Goal: Check status: Check status

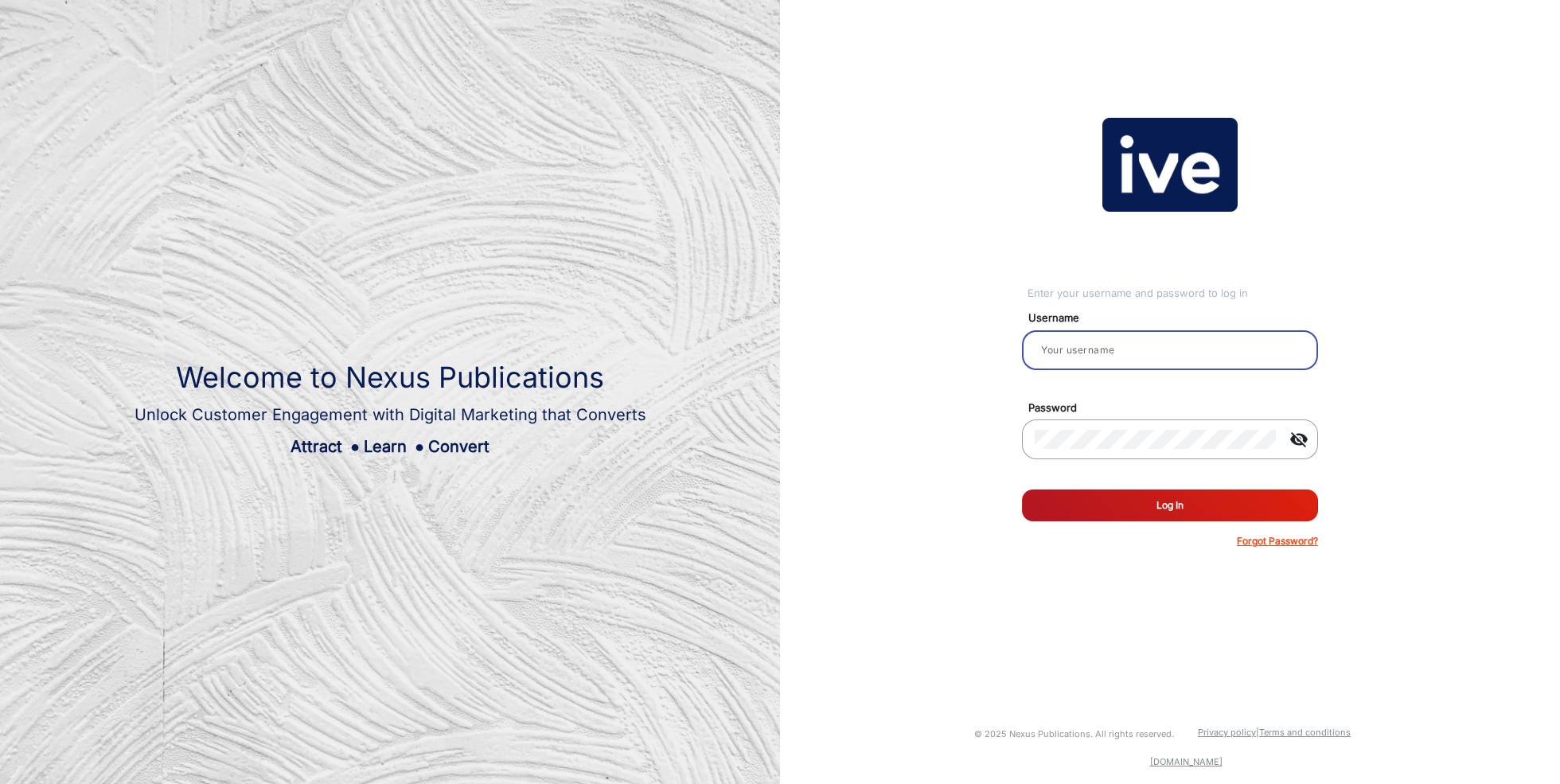
click at [1078, 350] on input "email" at bounding box center [1170, 350] width 271 height 19
type input "[PERSON_NAME]"
click at [1170, 504] on button "Log In" at bounding box center [1170, 505] width 296 height 32
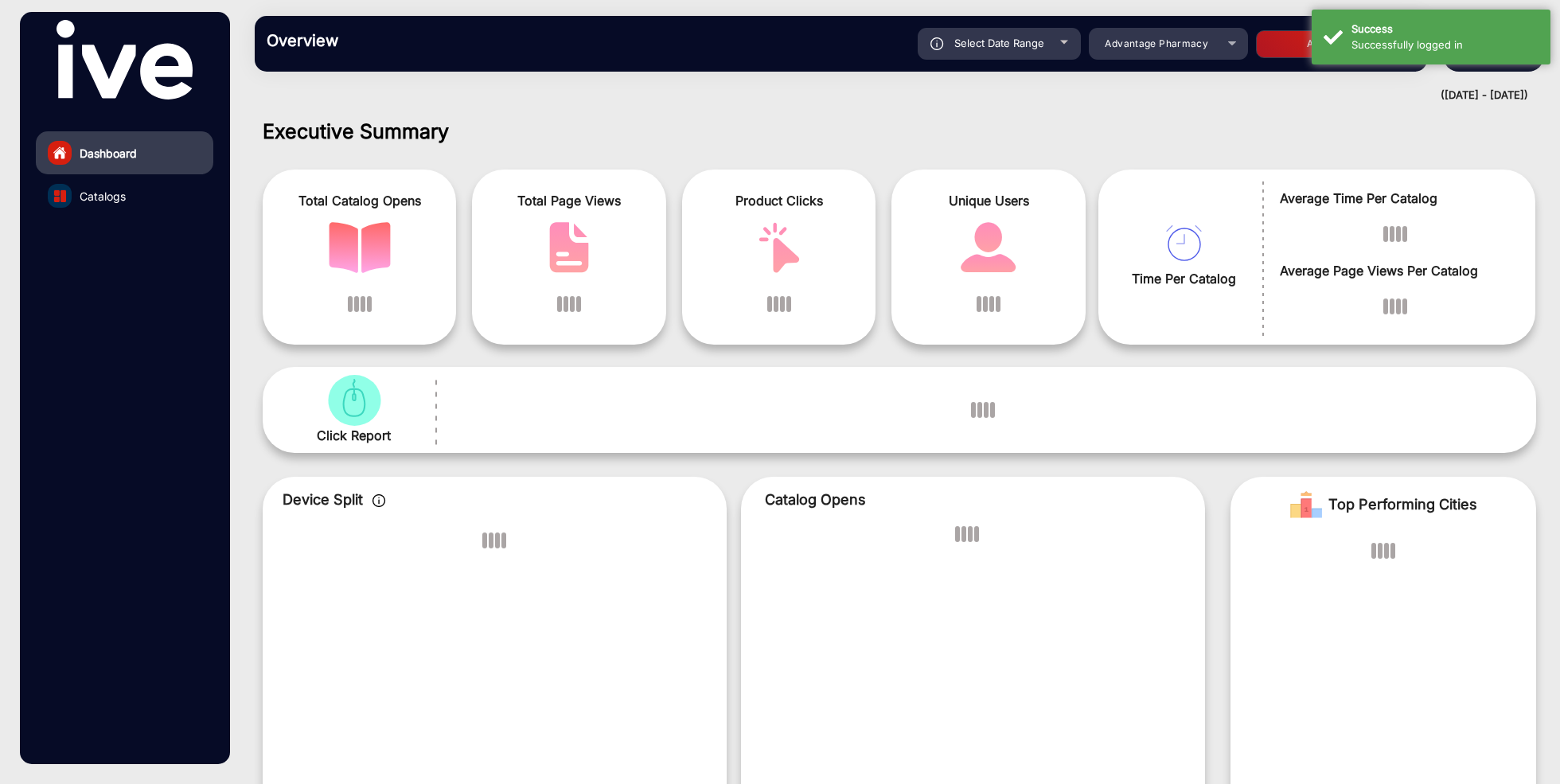
scroll to position [12, 0]
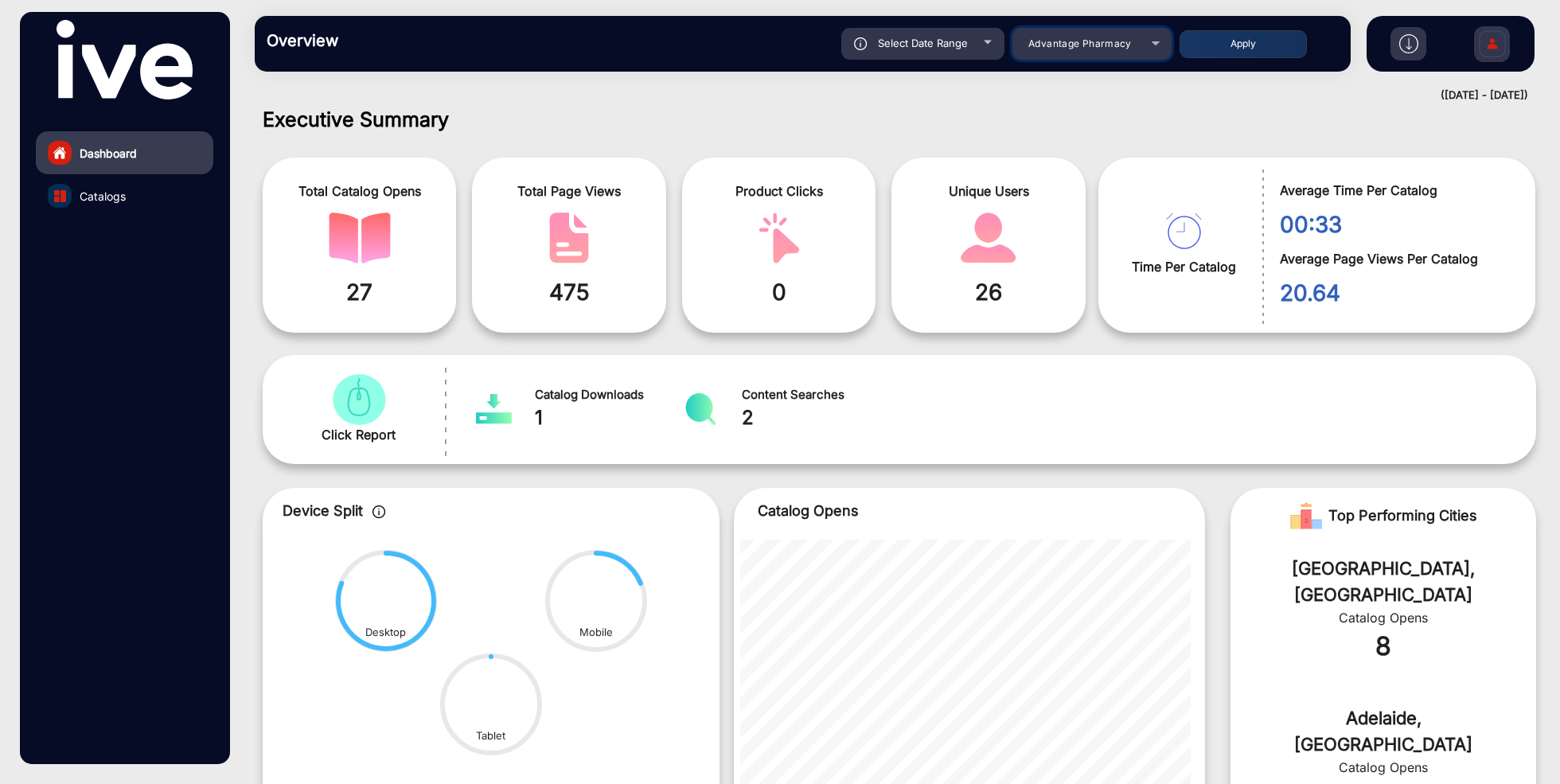
click at [1120, 56] on mat-select "Advantage Pharmacy" at bounding box center [1091, 43] width 159 height 32
click at [1110, 42] on span "Advantage Pharmacy" at bounding box center [1081, 43] width 103 height 12
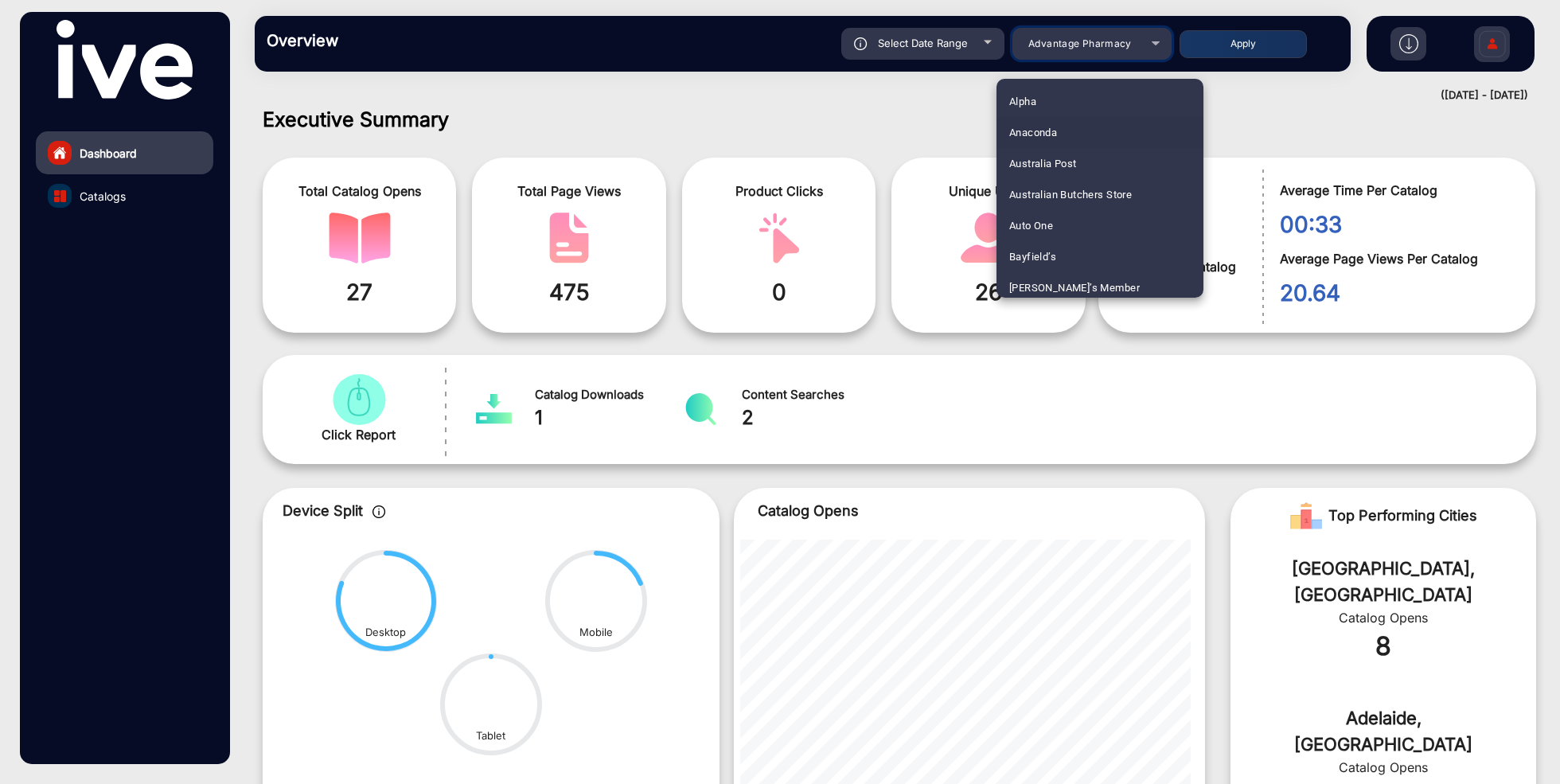
scroll to position [56, 0]
click at [1066, 133] on mat-option "Anaconda" at bounding box center [1100, 137] width 207 height 31
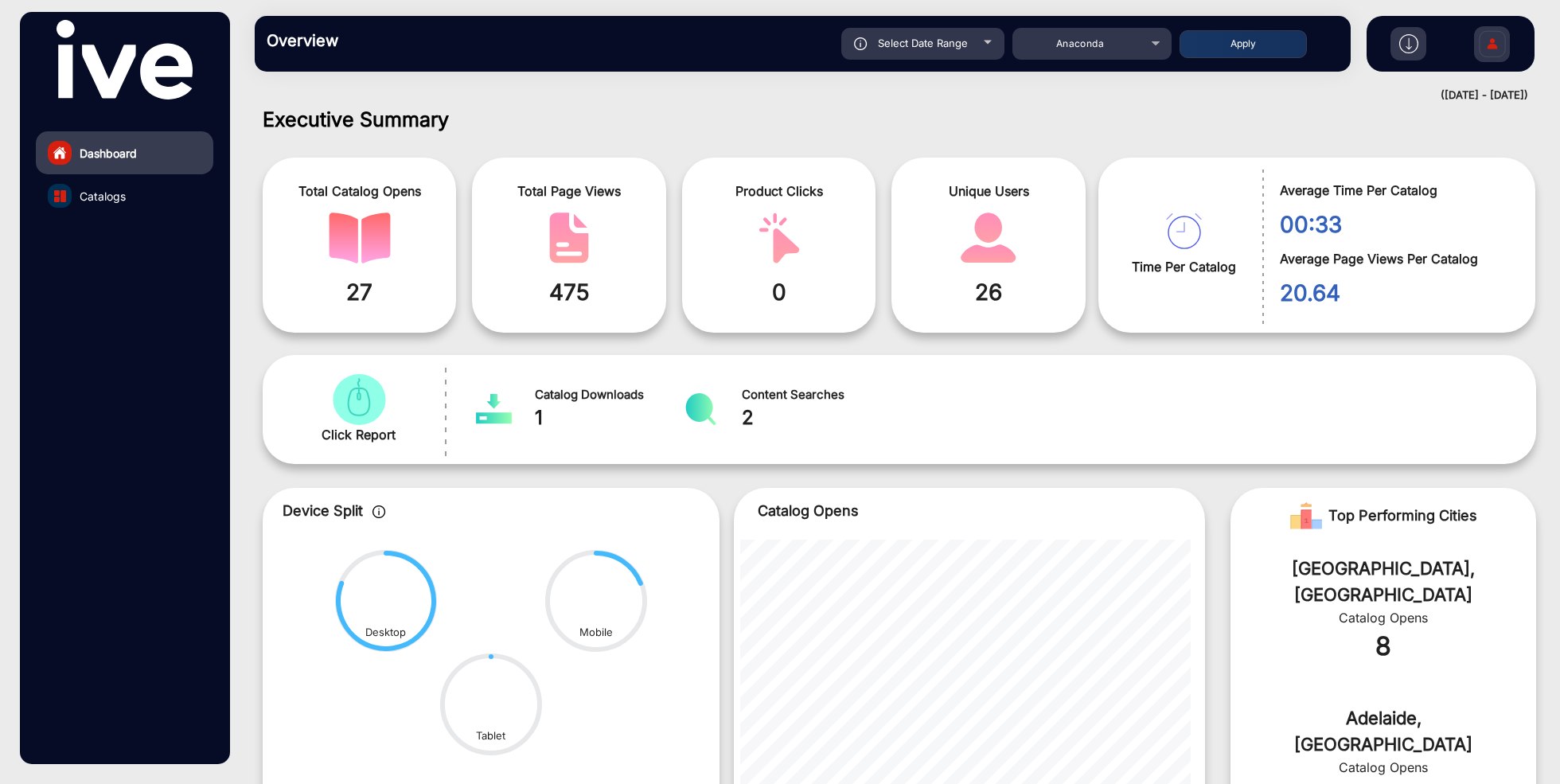
click at [944, 42] on span "Select Date Range" at bounding box center [923, 42] width 90 height 12
type input "[DATE]"
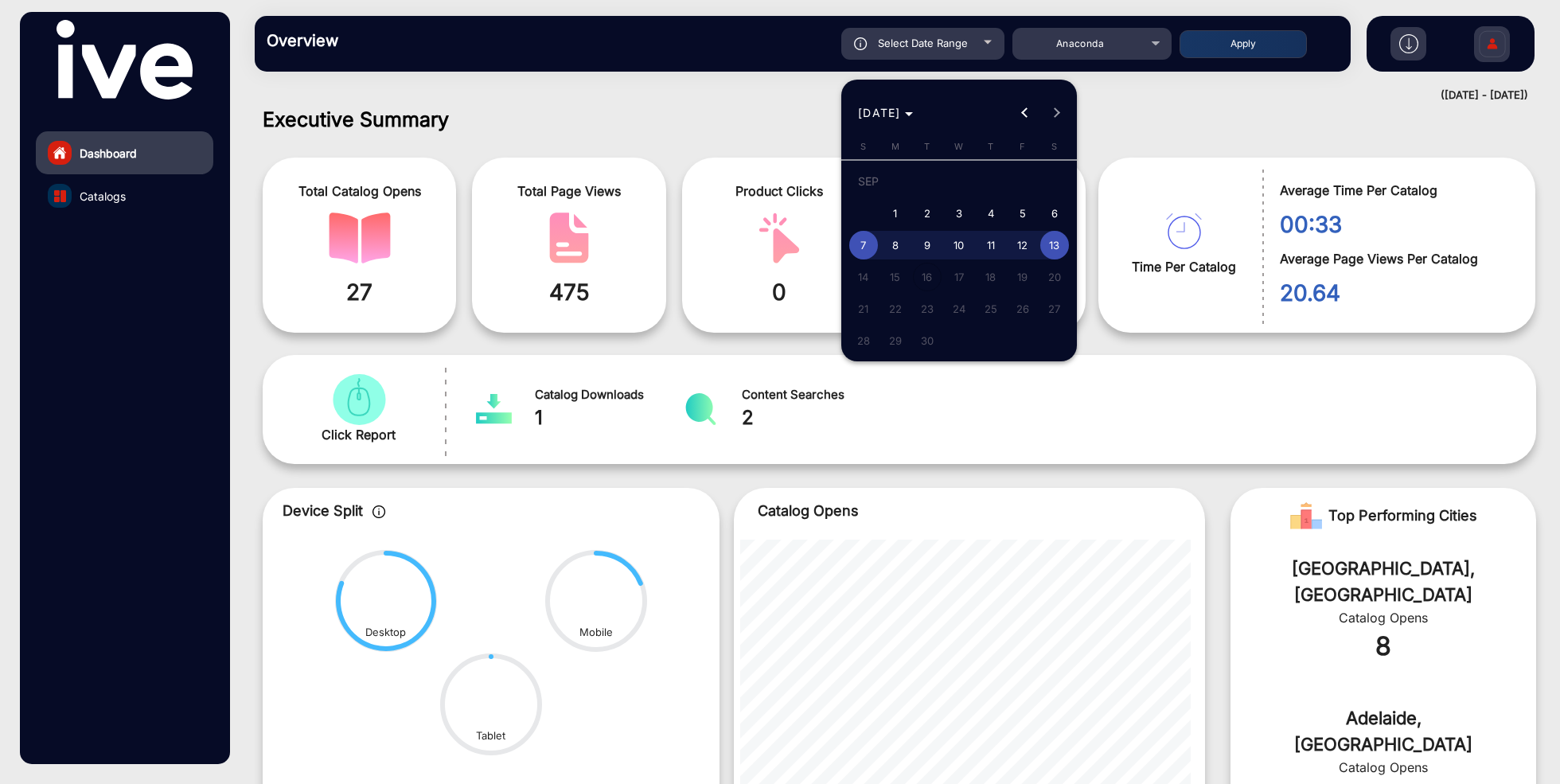
click at [896, 219] on span "1" at bounding box center [896, 213] width 28 height 28
type input "[DATE]"
click at [1057, 241] on span "13" at bounding box center [1055, 245] width 28 height 28
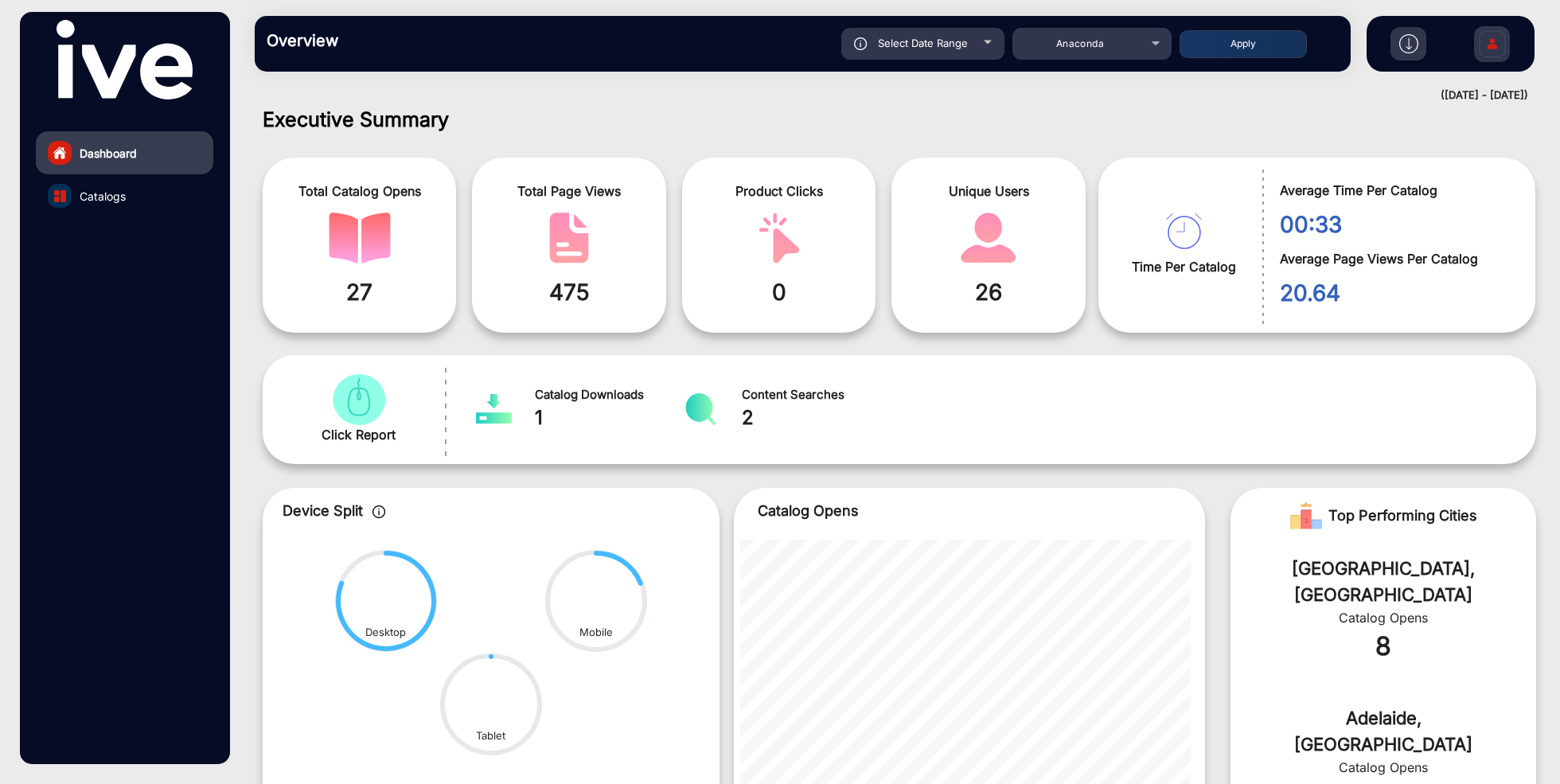
type input "[DATE]"
click at [1243, 42] on button "Apply" at bounding box center [1243, 43] width 127 height 27
type input "[DATE]"
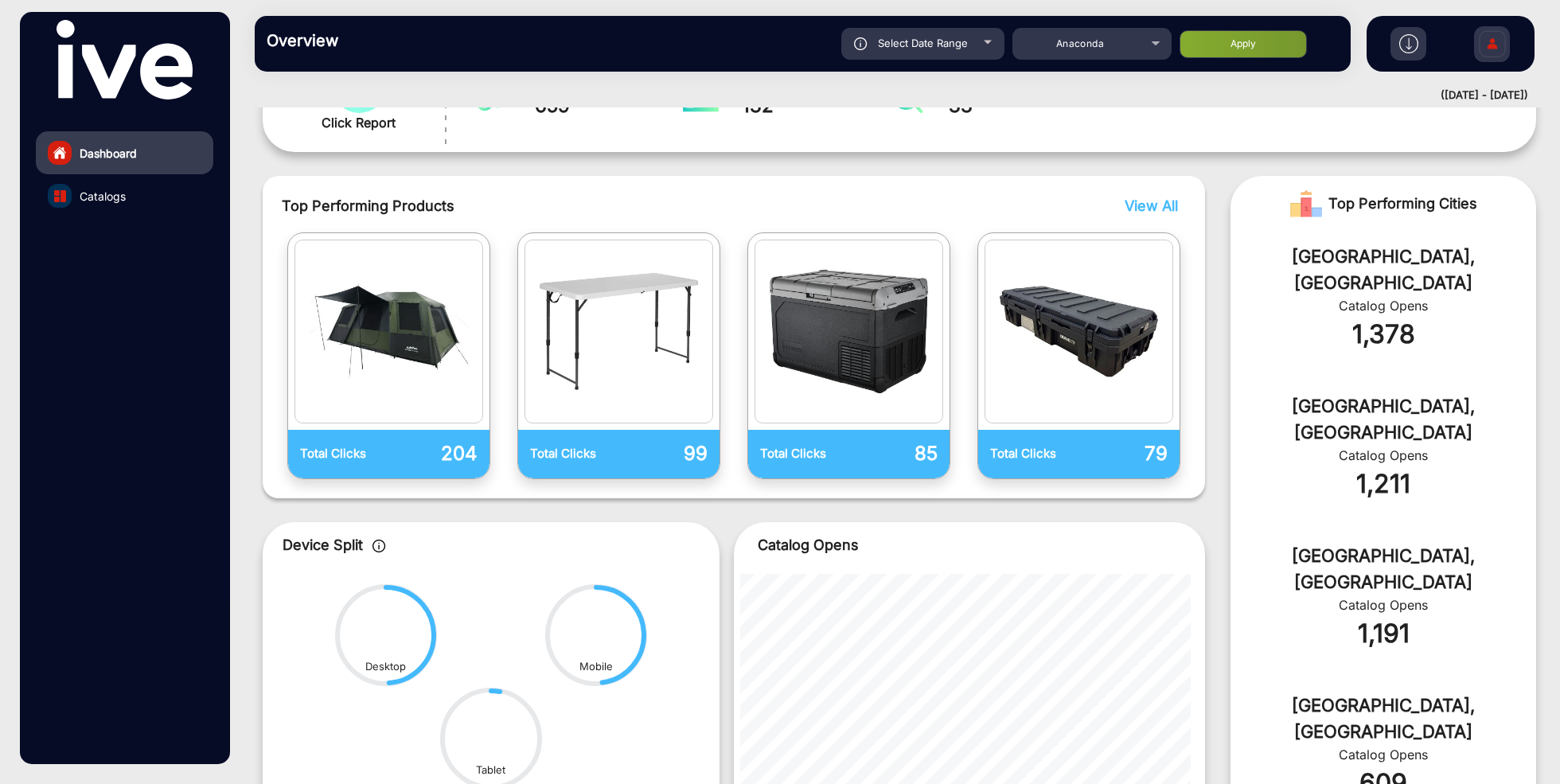
scroll to position [358, 0]
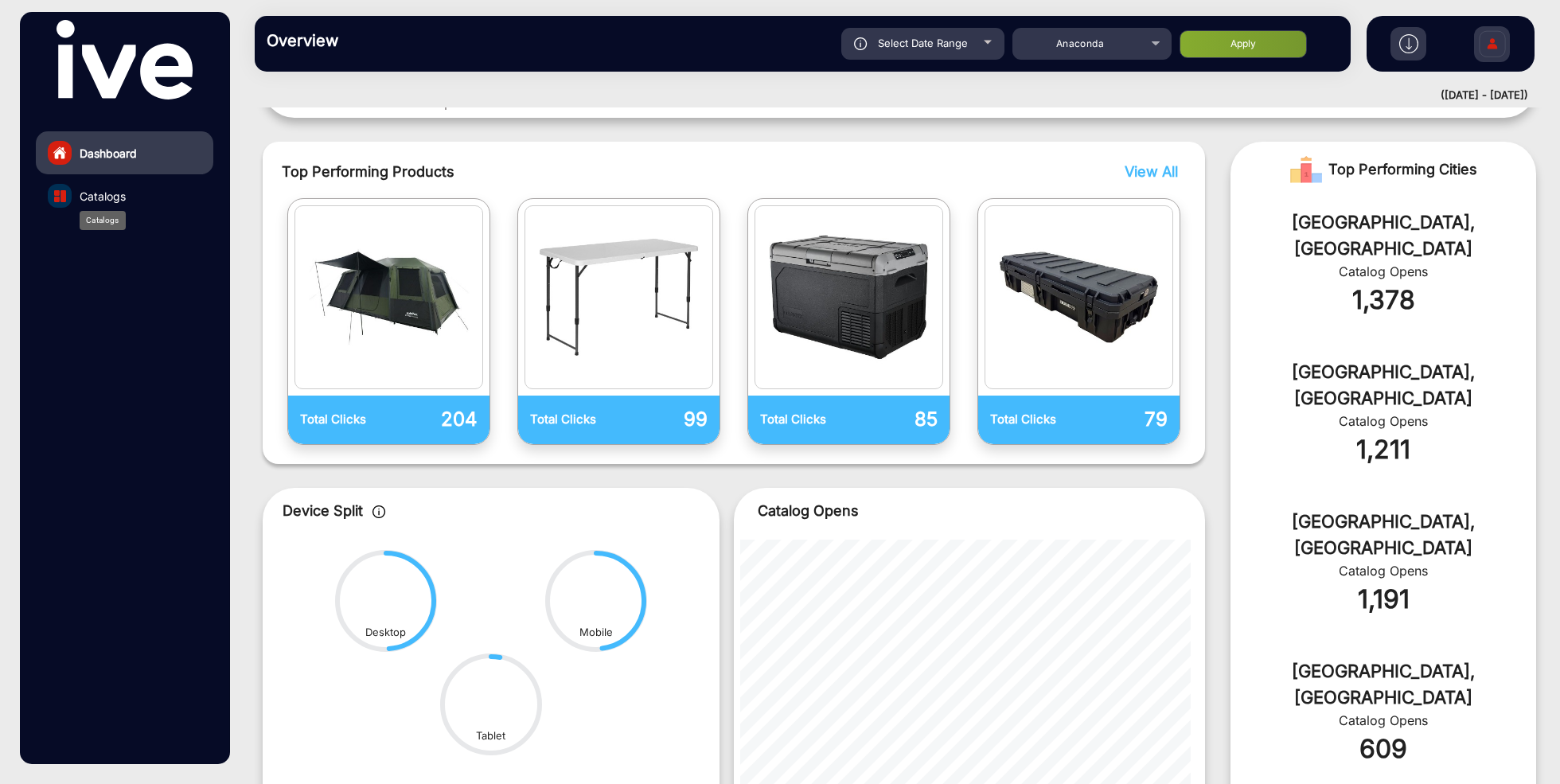
click at [104, 194] on span "Catalogs" at bounding box center [102, 196] width 46 height 17
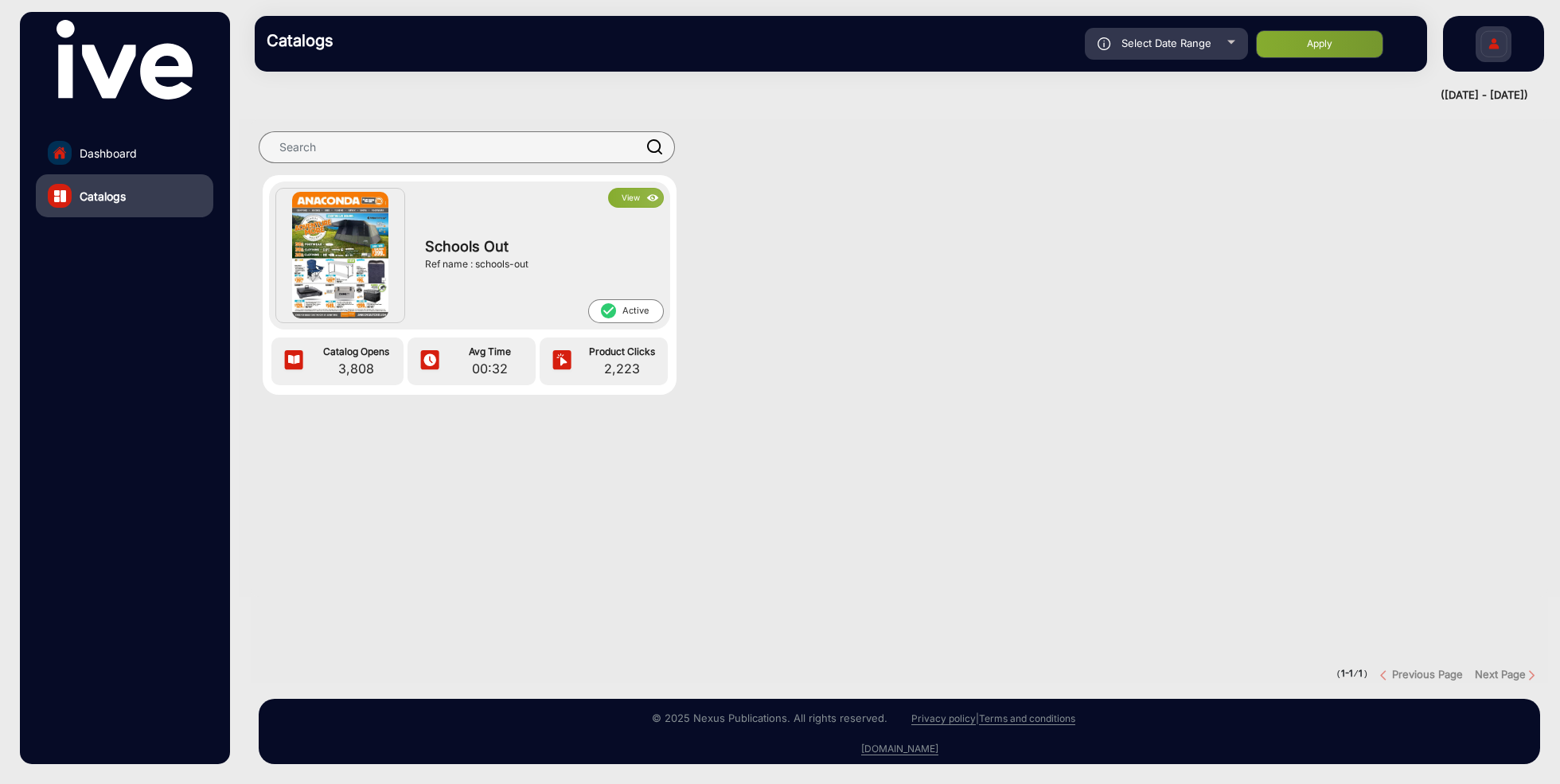
click at [630, 200] on button "View" at bounding box center [636, 198] width 56 height 20
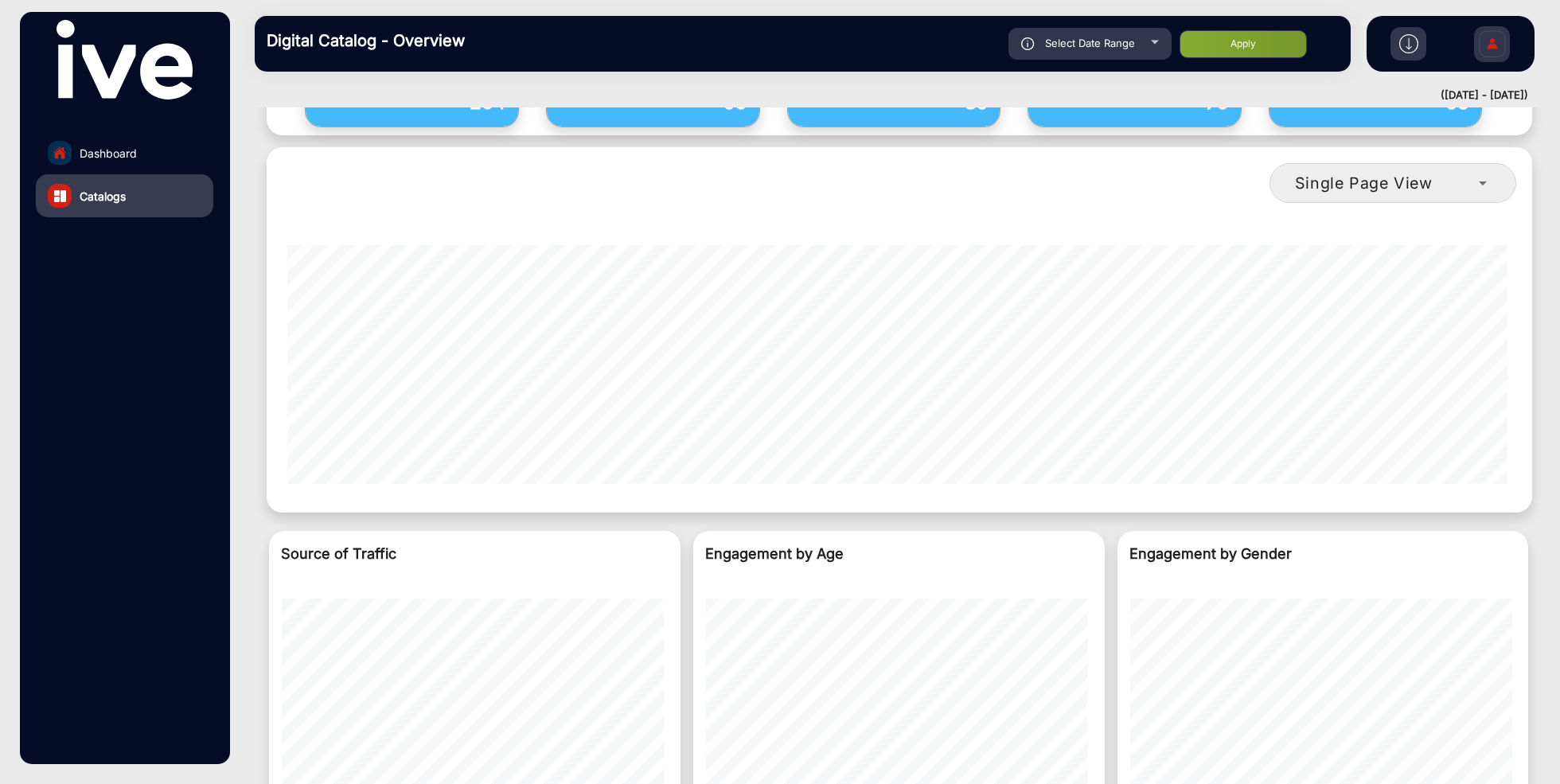
scroll to position [1432, 0]
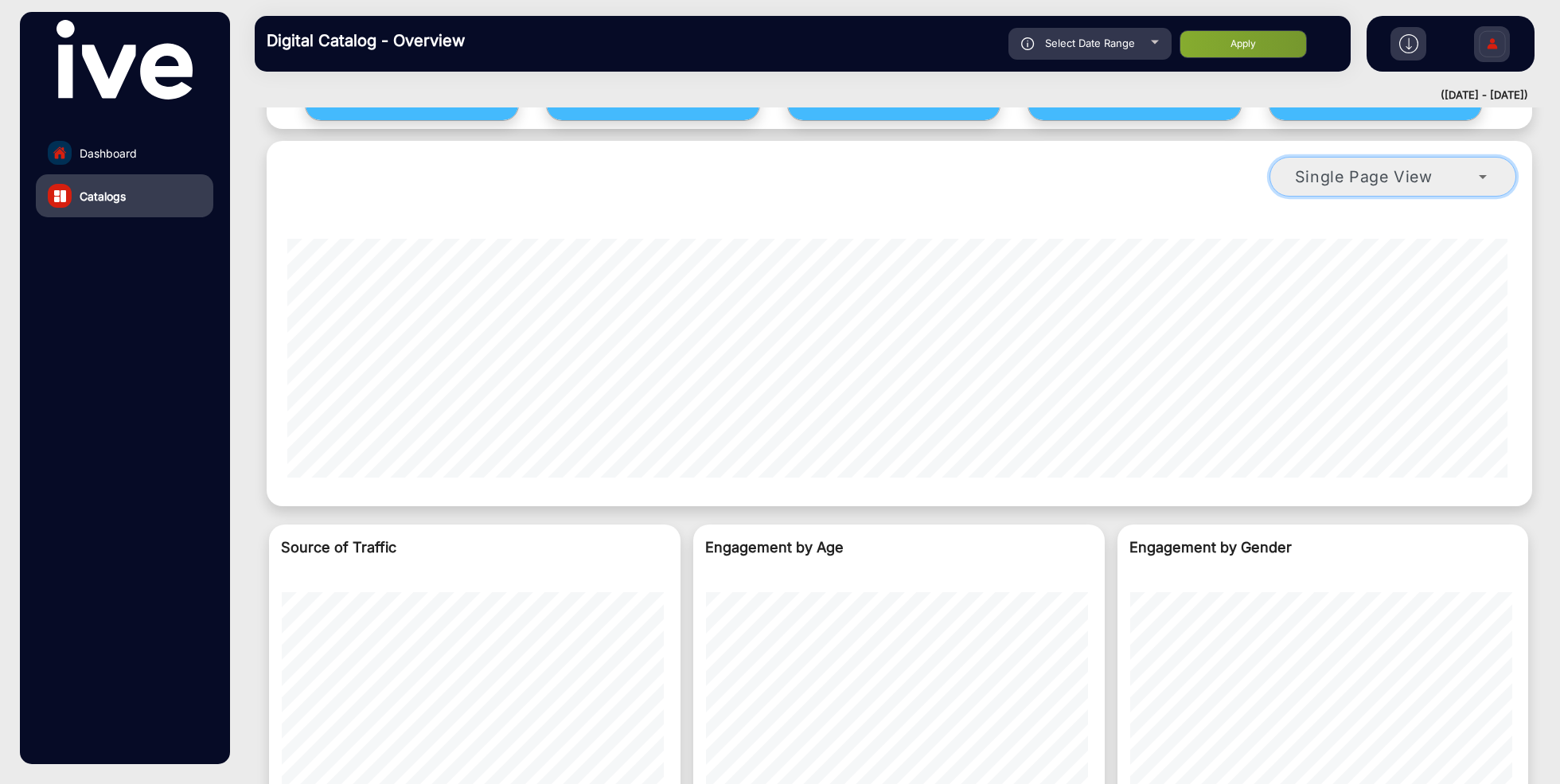
click at [1444, 167] on div "Single Page View" at bounding box center [1387, 176] width 184 height 19
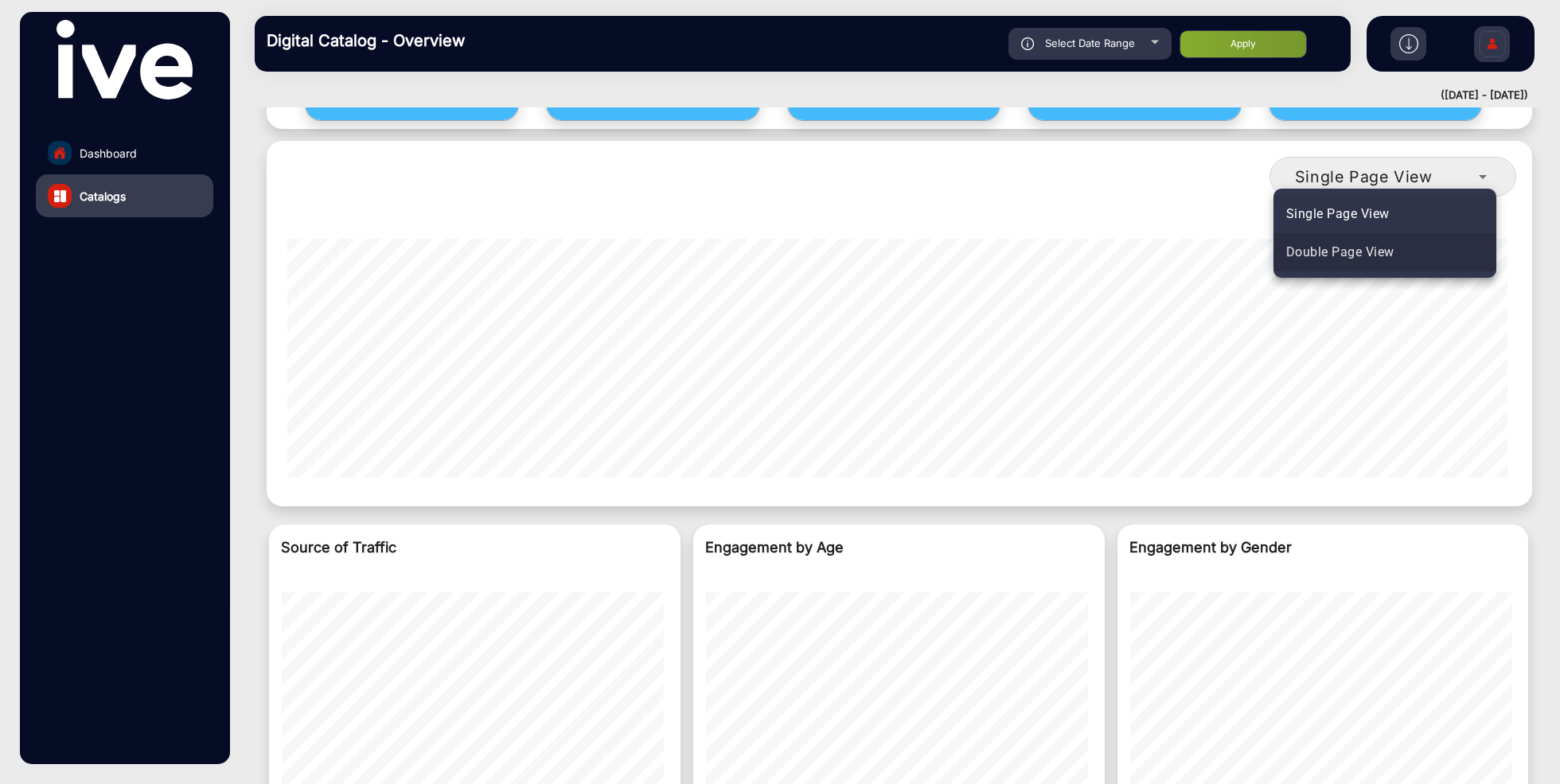
click at [1394, 255] on span "Double Page View" at bounding box center [1340, 252] width 108 height 19
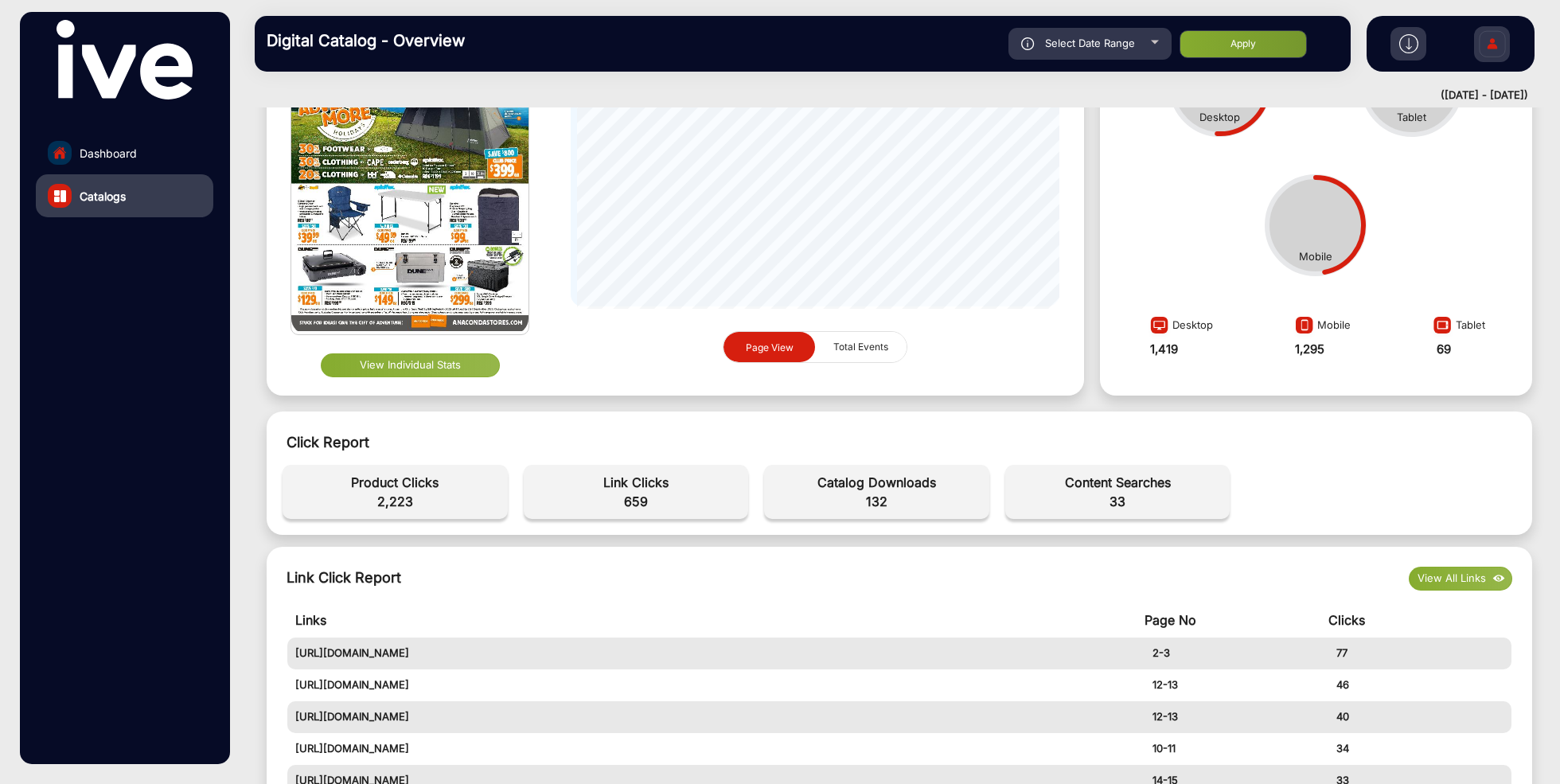
scroll to position [104, 0]
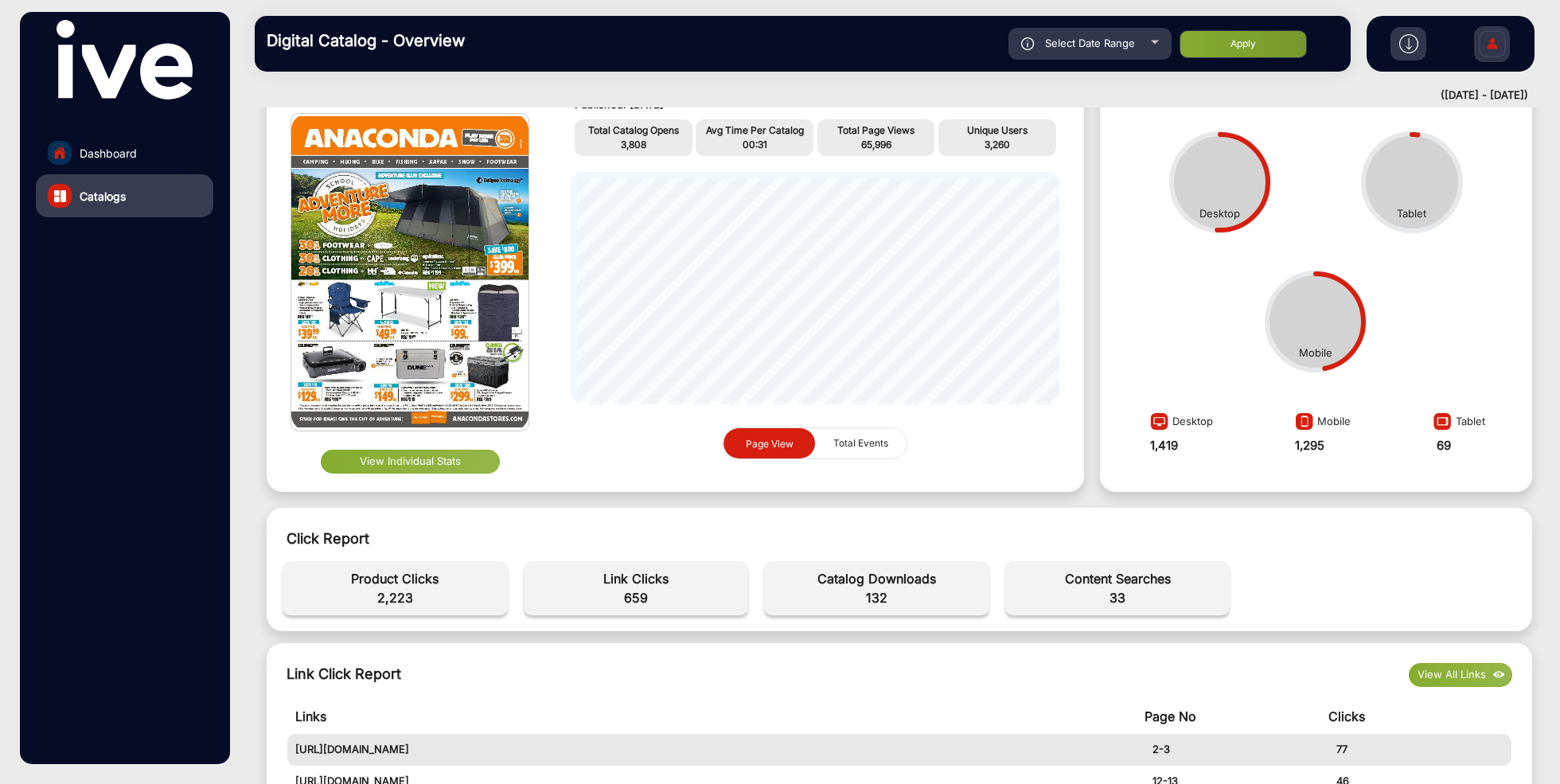
click at [426, 463] on button "View Individual Stats" at bounding box center [410, 461] width 179 height 24
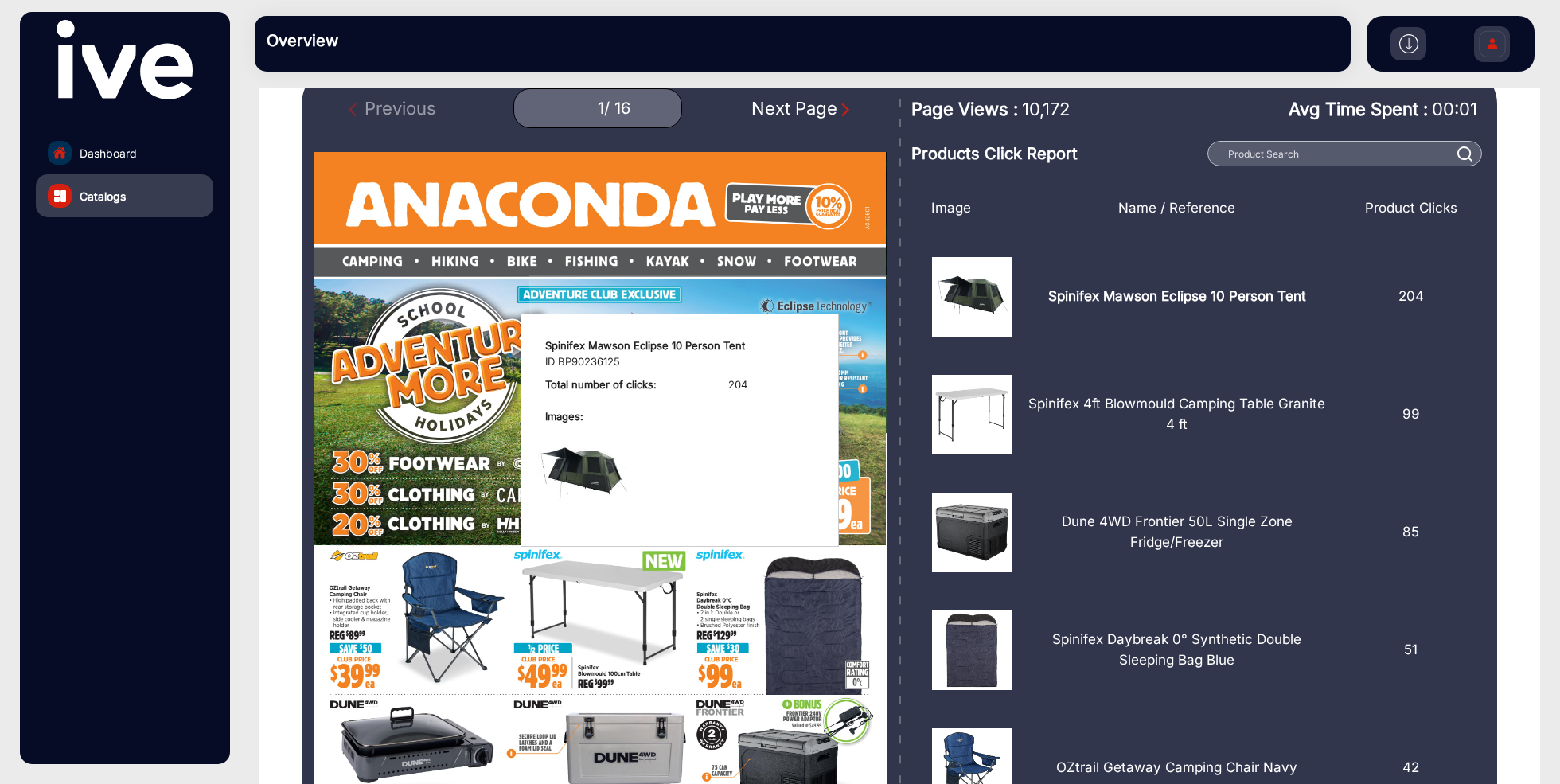
scroll to position [167, 0]
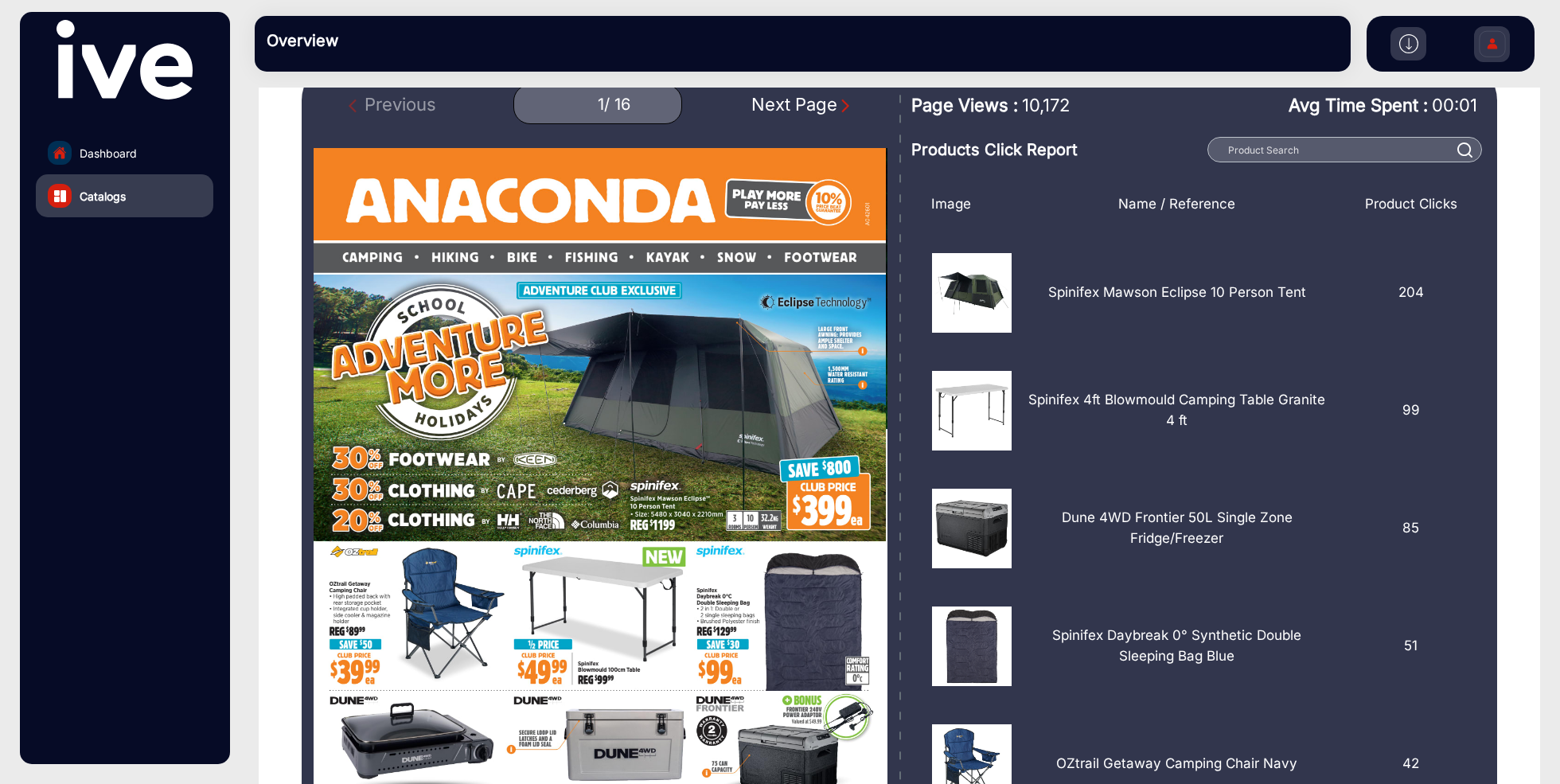
click at [843, 107] on img "Next Page" at bounding box center [845, 106] width 16 height 16
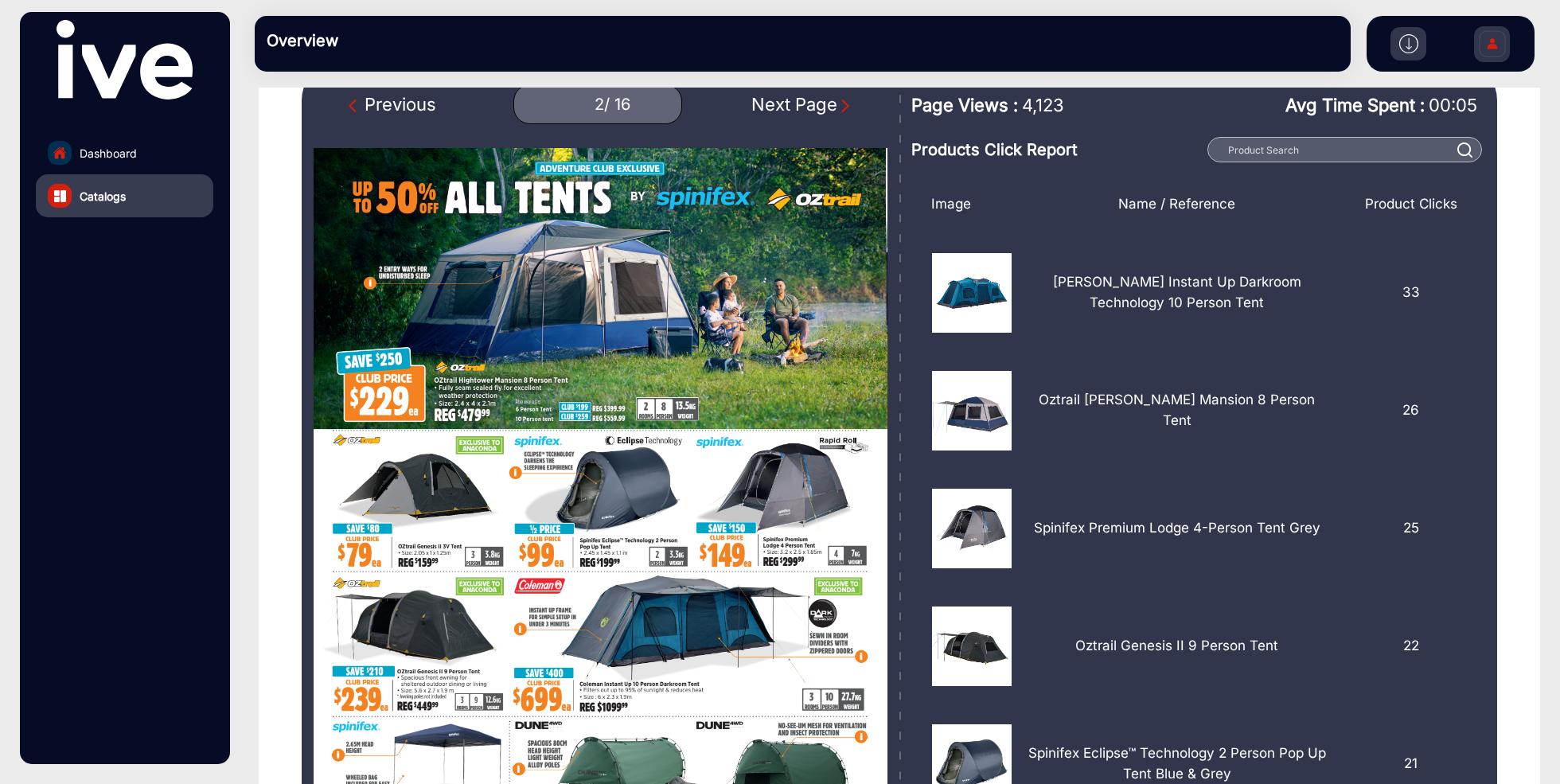
click at [794, 110] on div "Next Page" at bounding box center [802, 105] width 102 height 27
type input "3"
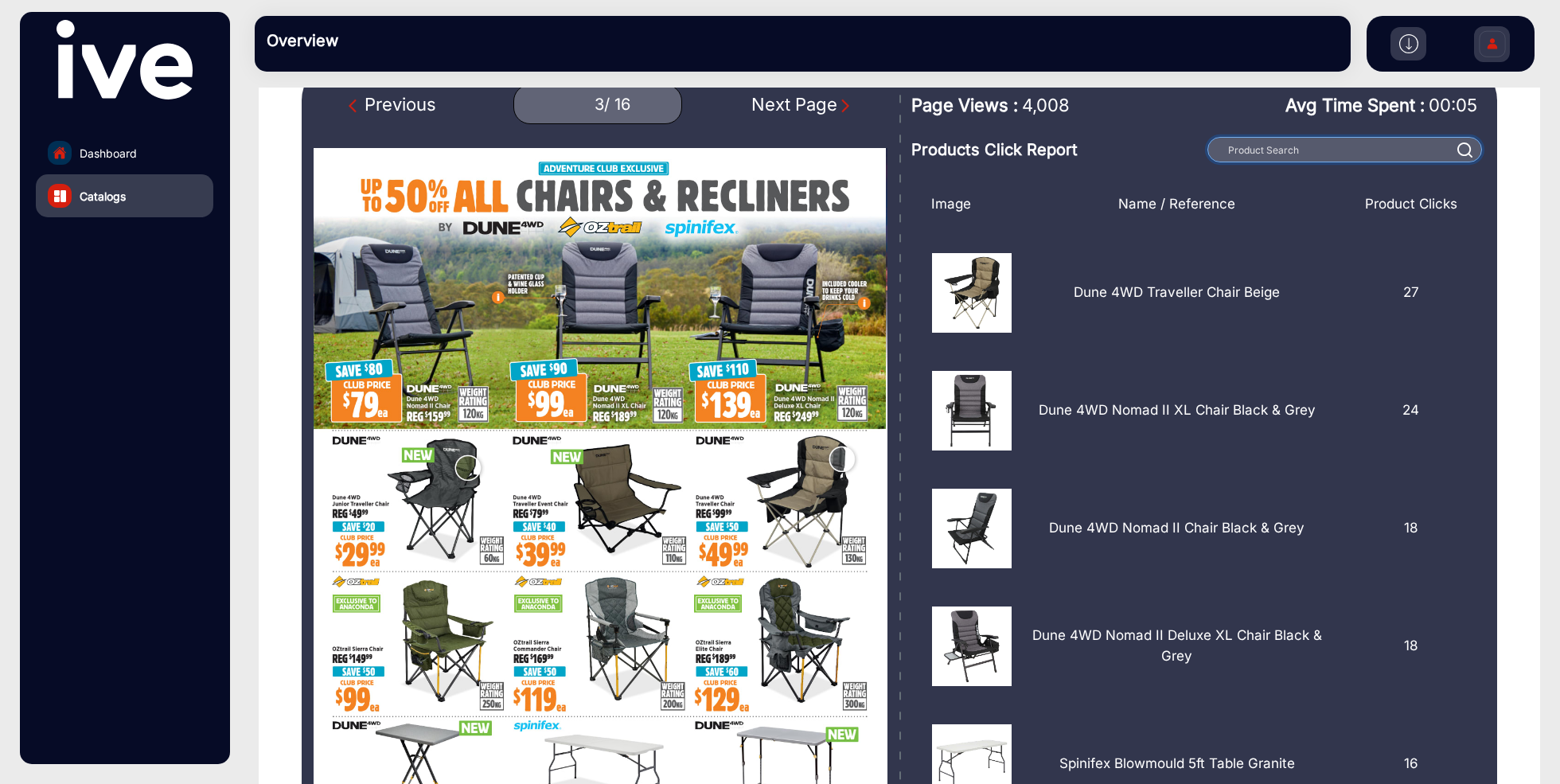
click at [1297, 148] on input "text" at bounding box center [1345, 149] width 275 height 26
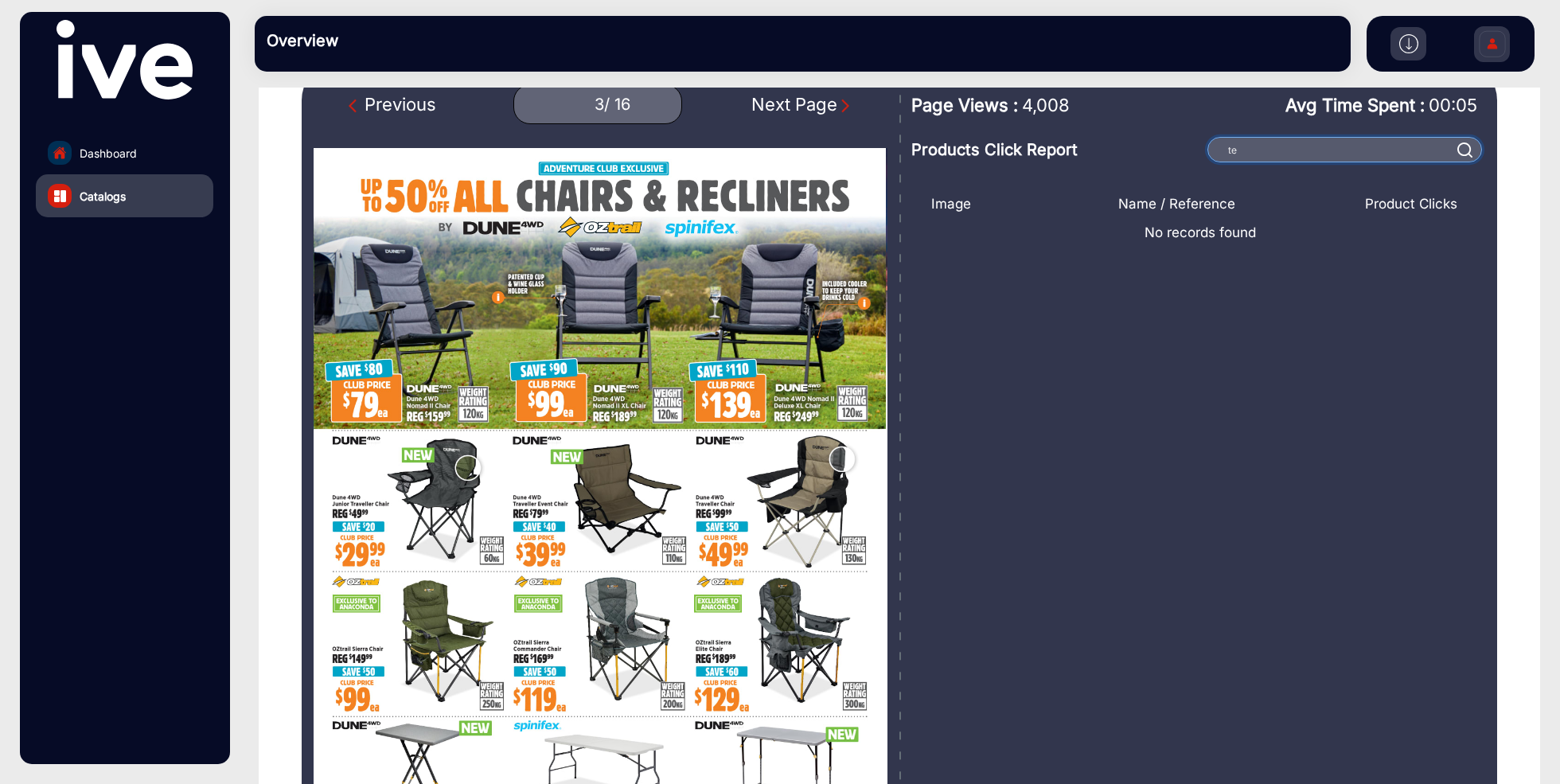
type input "t"
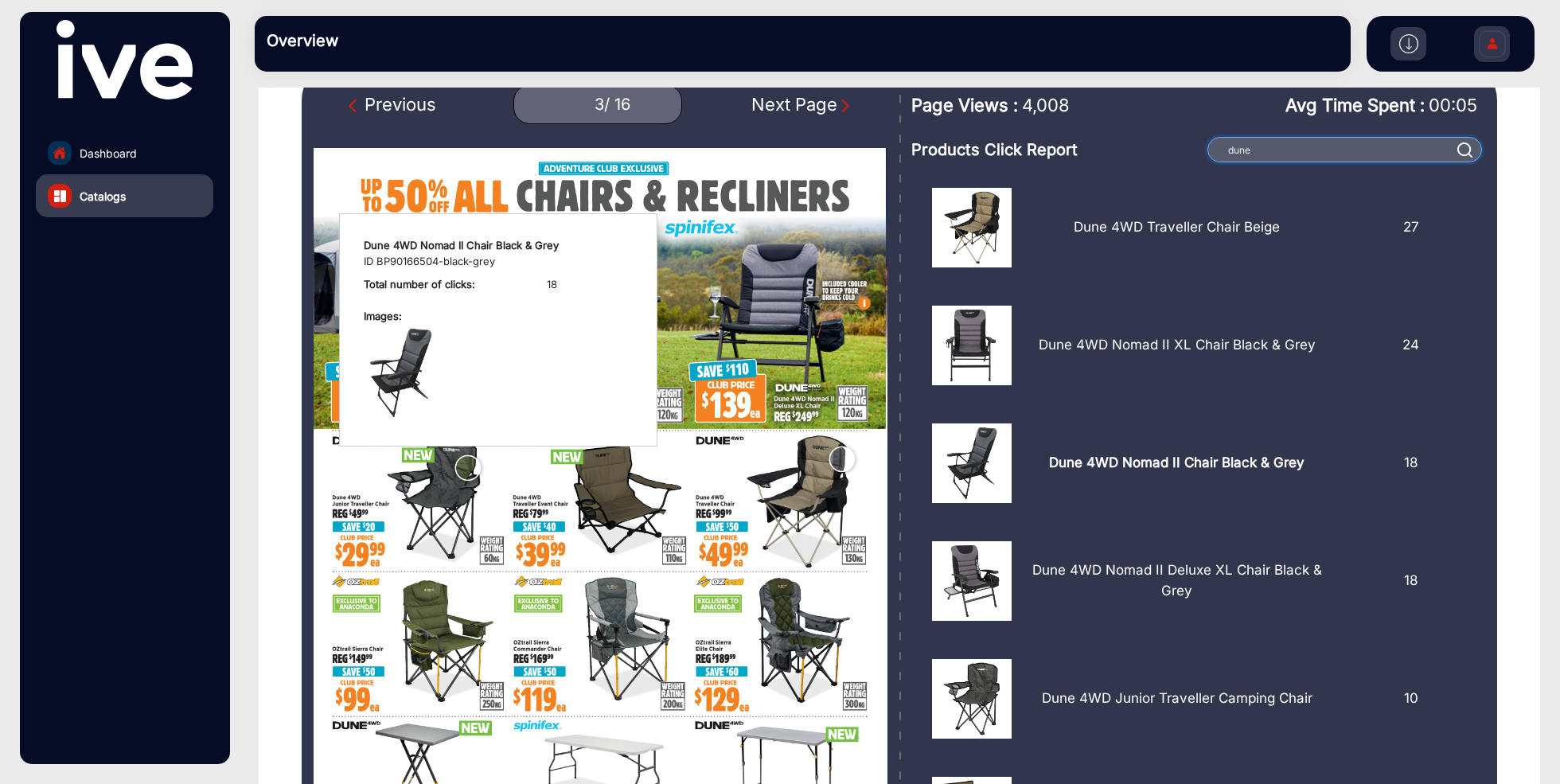
scroll to position [89, 0]
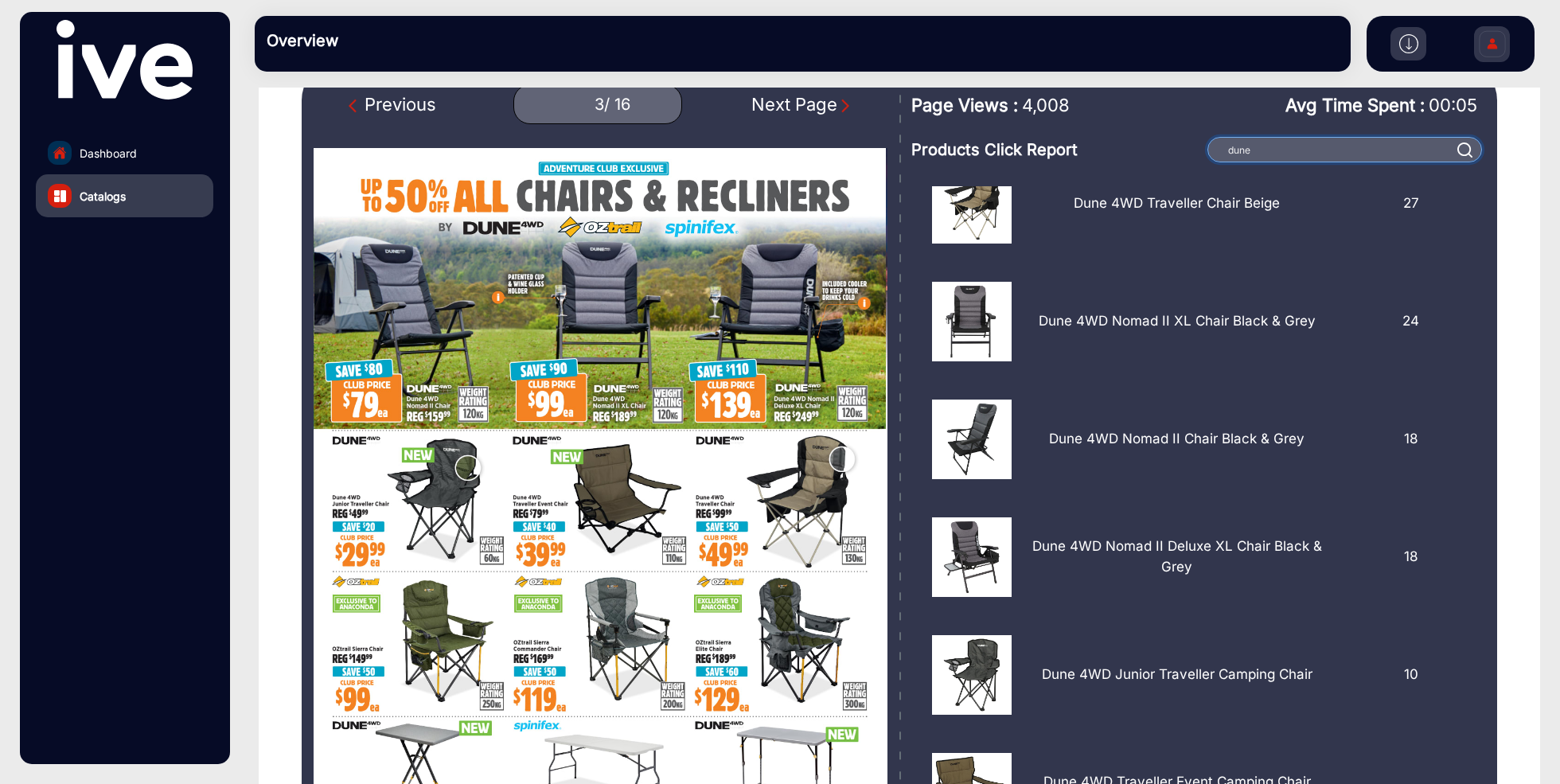
type input "dune"
click at [1409, 51] on img at bounding box center [1408, 43] width 19 height 19
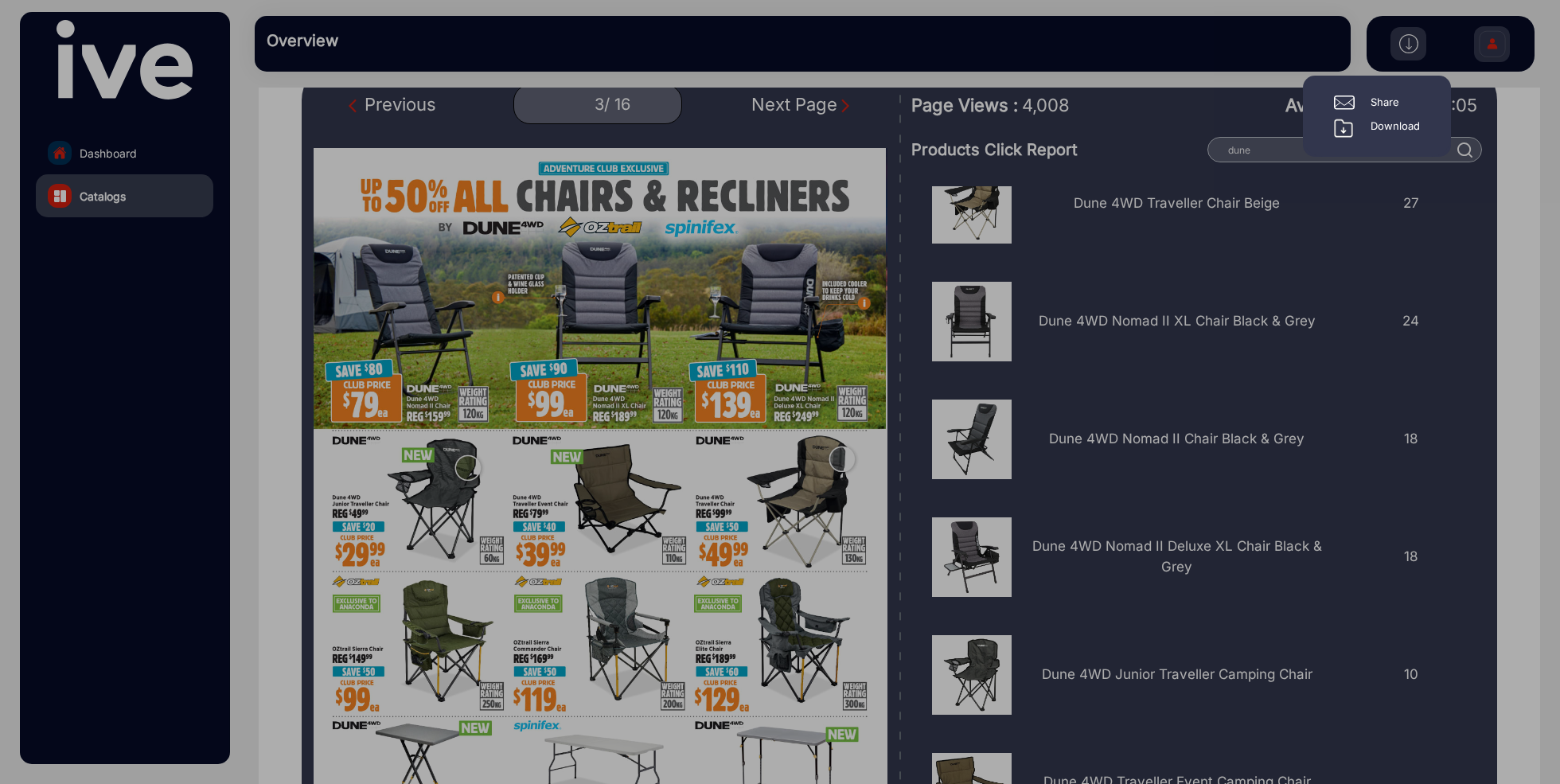
click at [118, 171] on div at bounding box center [780, 392] width 1560 height 784
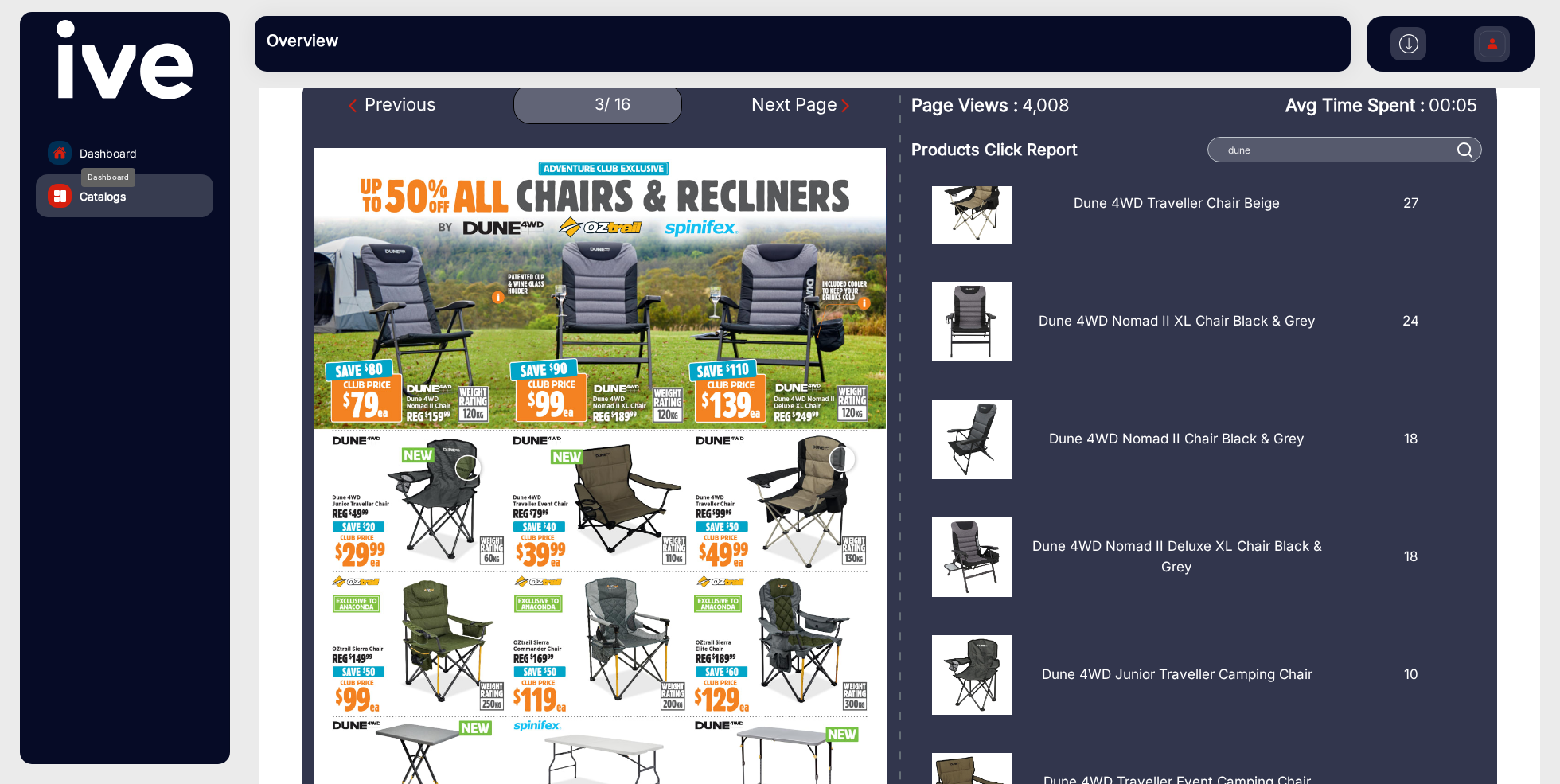
click at [118, 156] on span "Dashboard" at bounding box center [108, 153] width 57 height 17
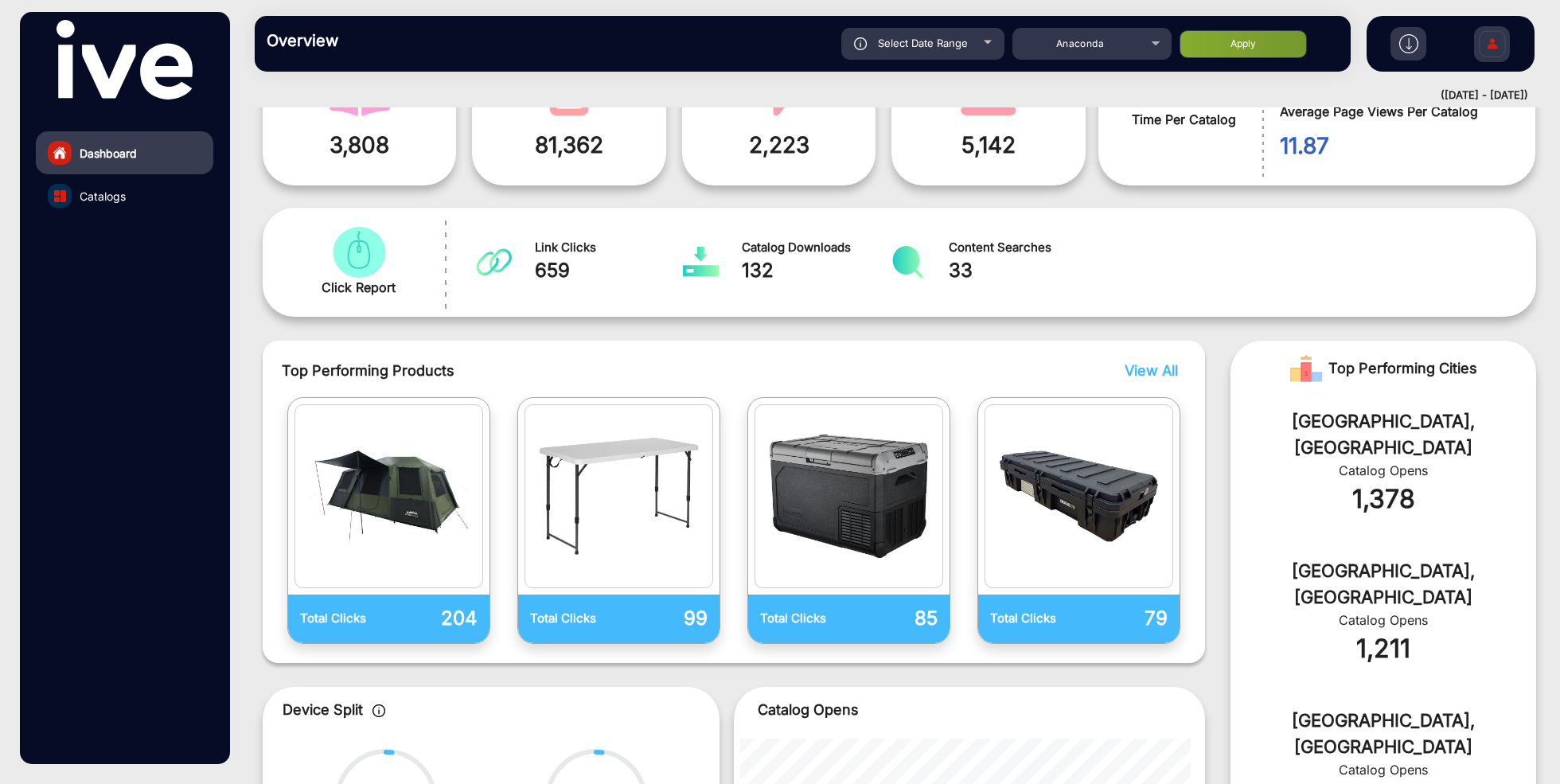
scroll to position [12, 0]
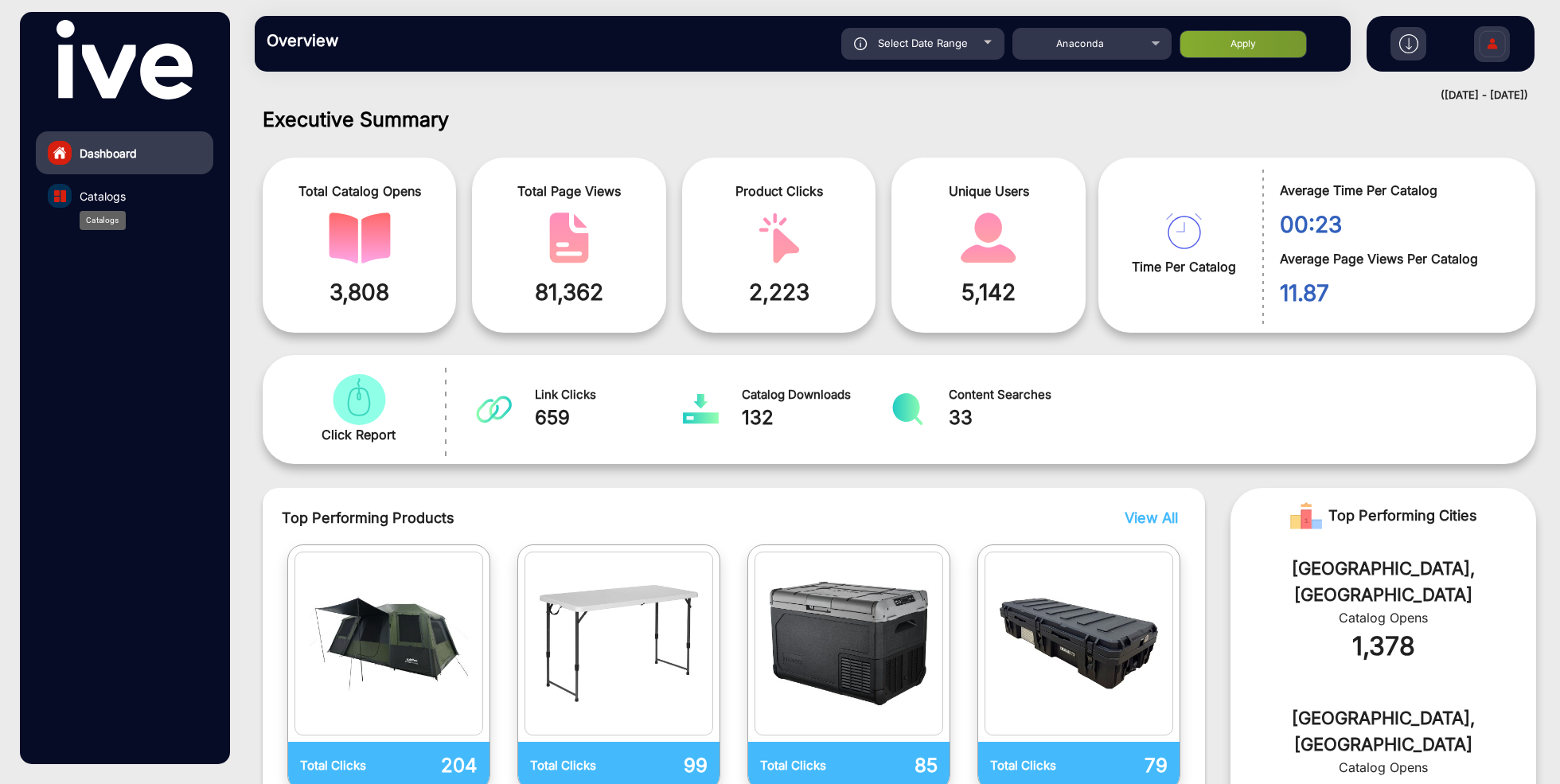
click at [100, 194] on span "Catalogs" at bounding box center [102, 196] width 46 height 17
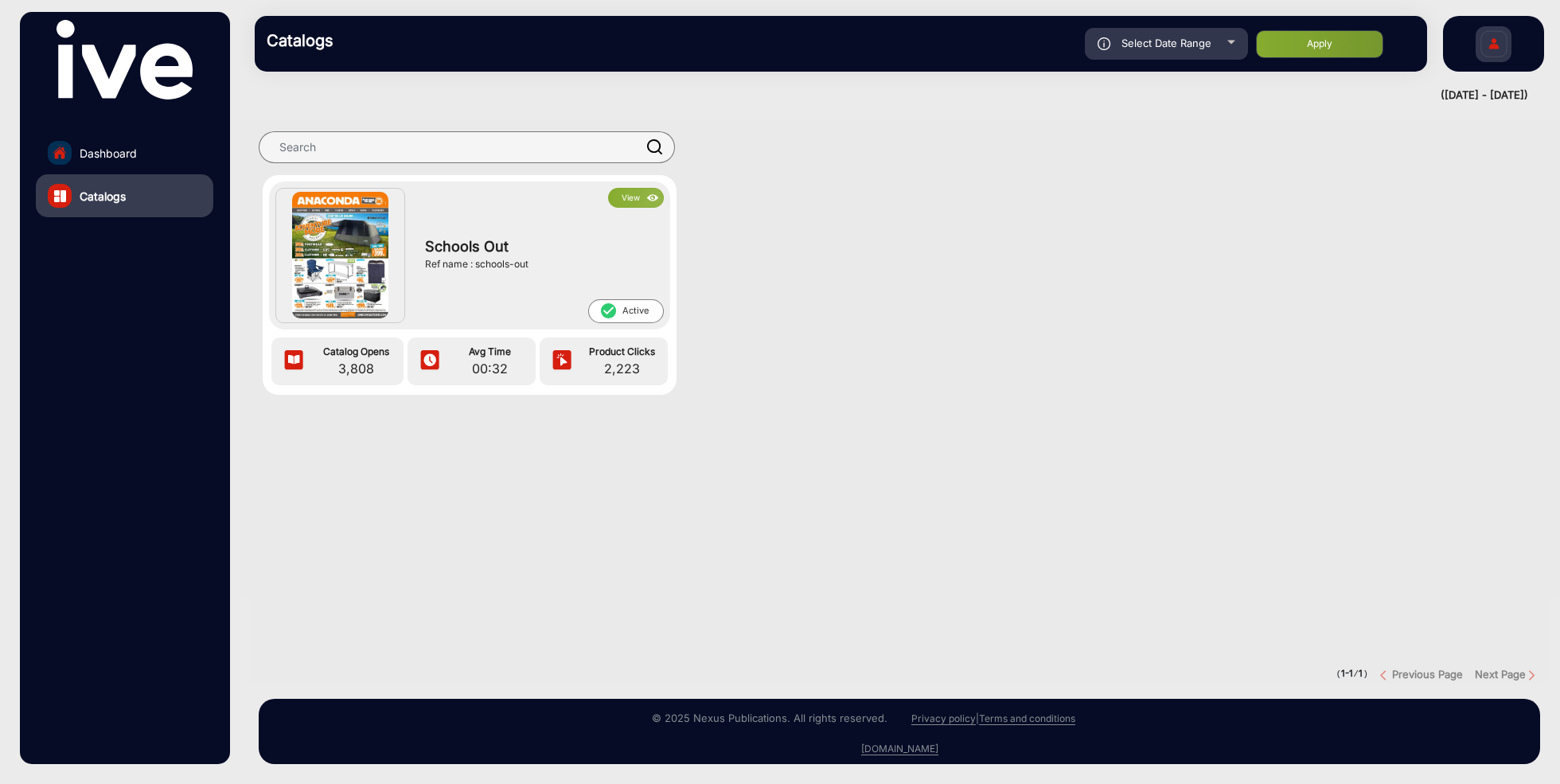
click at [626, 197] on button "View" at bounding box center [636, 198] width 56 height 20
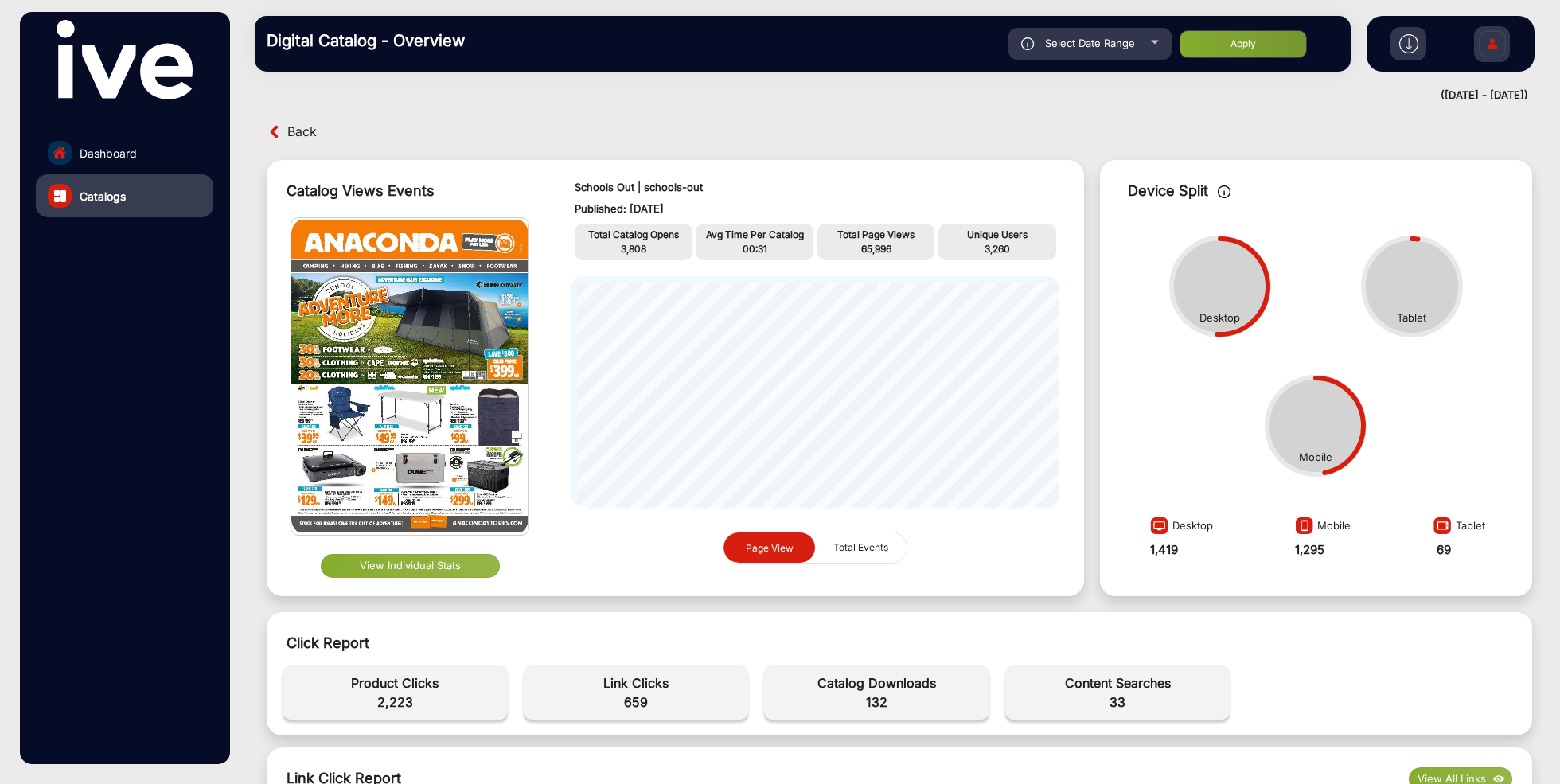
click at [436, 492] on img at bounding box center [410, 376] width 237 height 317
click at [427, 562] on button "View Individual Stats" at bounding box center [410, 566] width 179 height 24
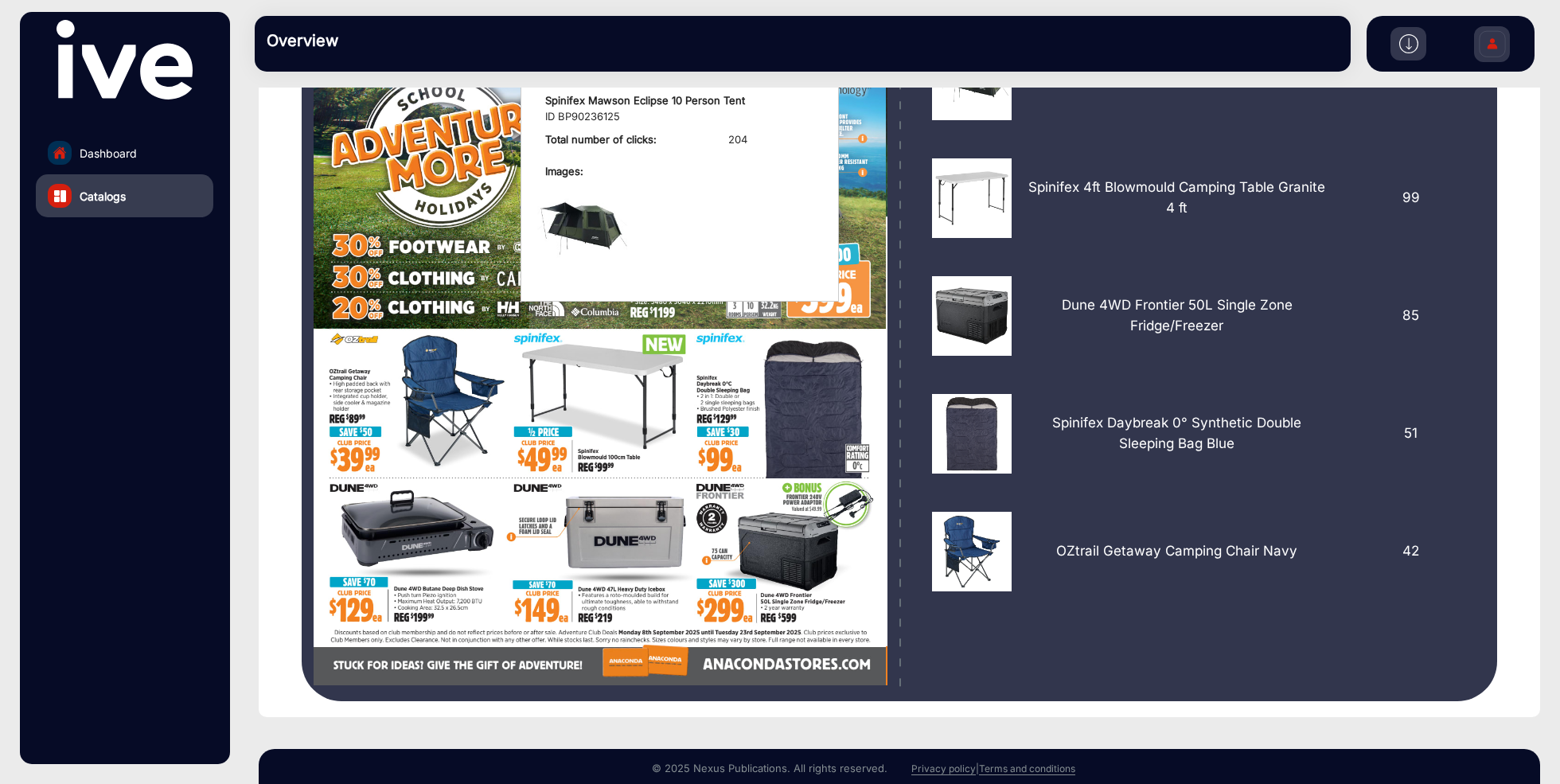
scroll to position [429, 0]
